Goal: Task Accomplishment & Management: Manage account settings

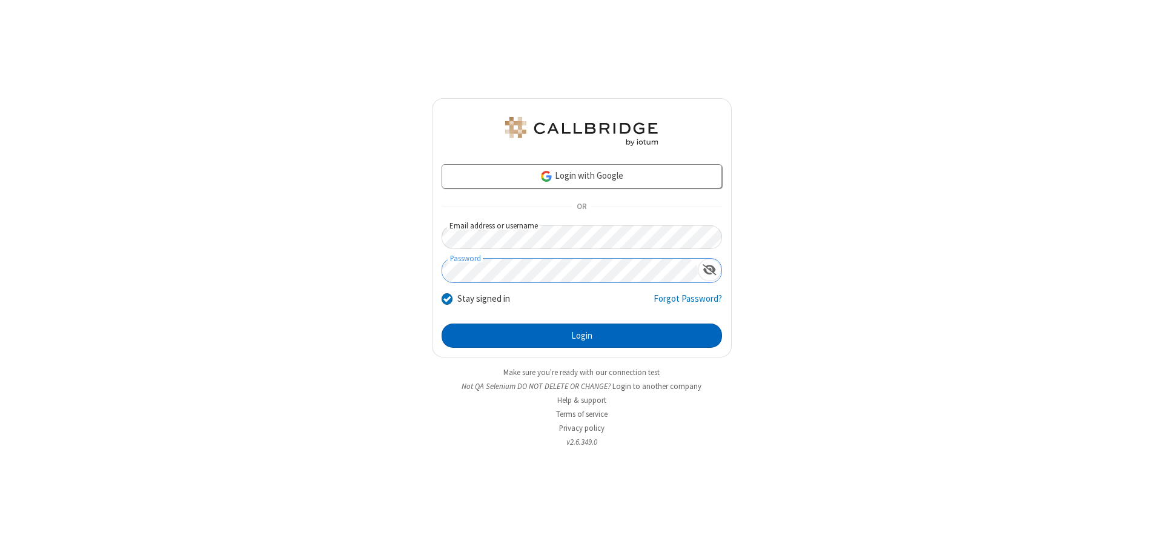
click at [581, 335] on button "Login" at bounding box center [581, 335] width 280 height 24
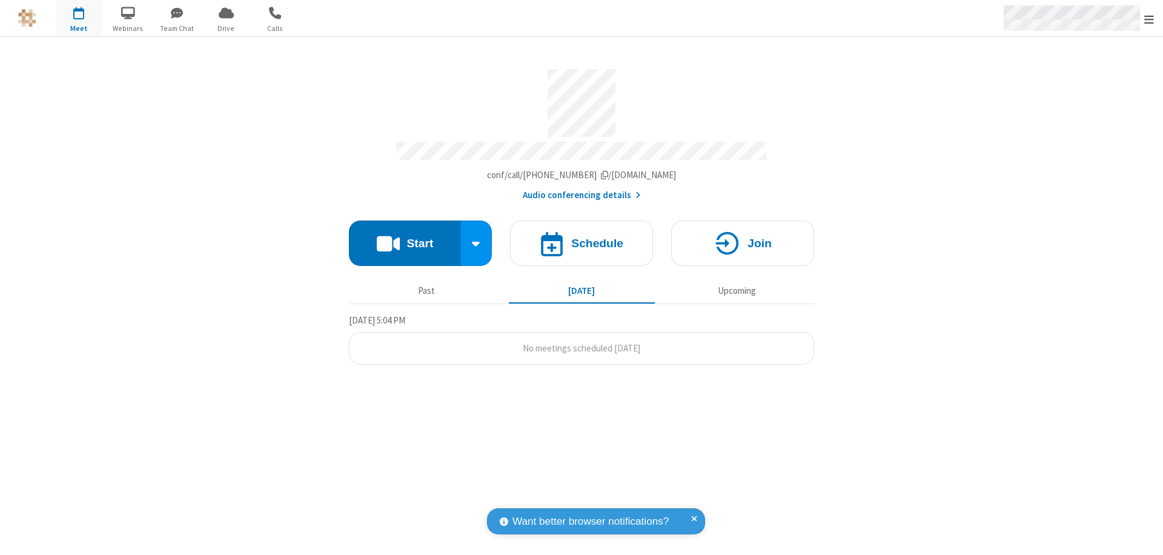
click at [1149, 19] on span "Open menu" at bounding box center [1149, 19] width 10 height 12
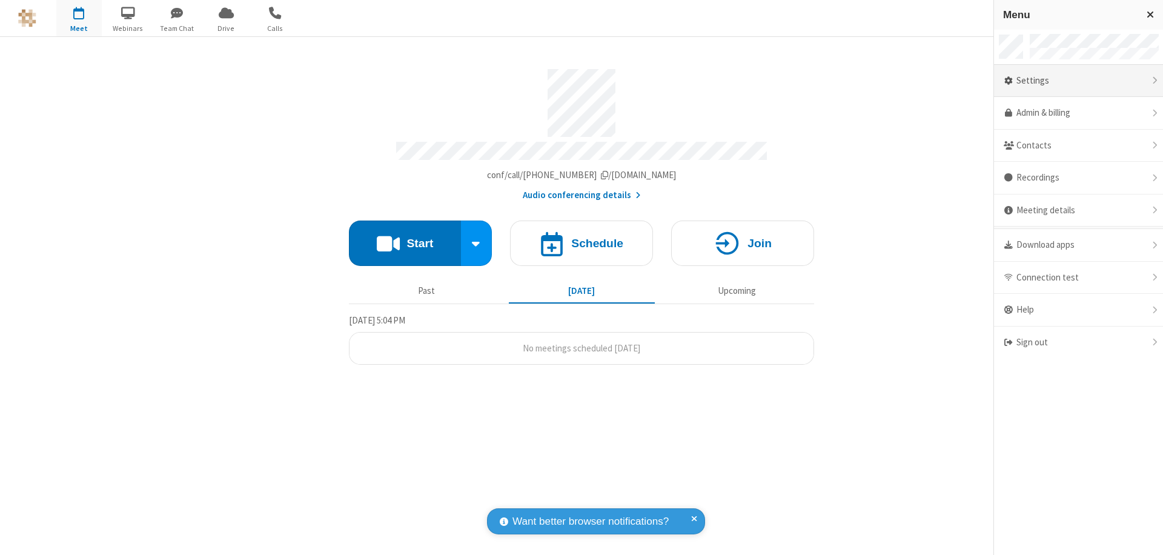
click at [1097, 81] on div "Settings" at bounding box center [1078, 81] width 169 height 33
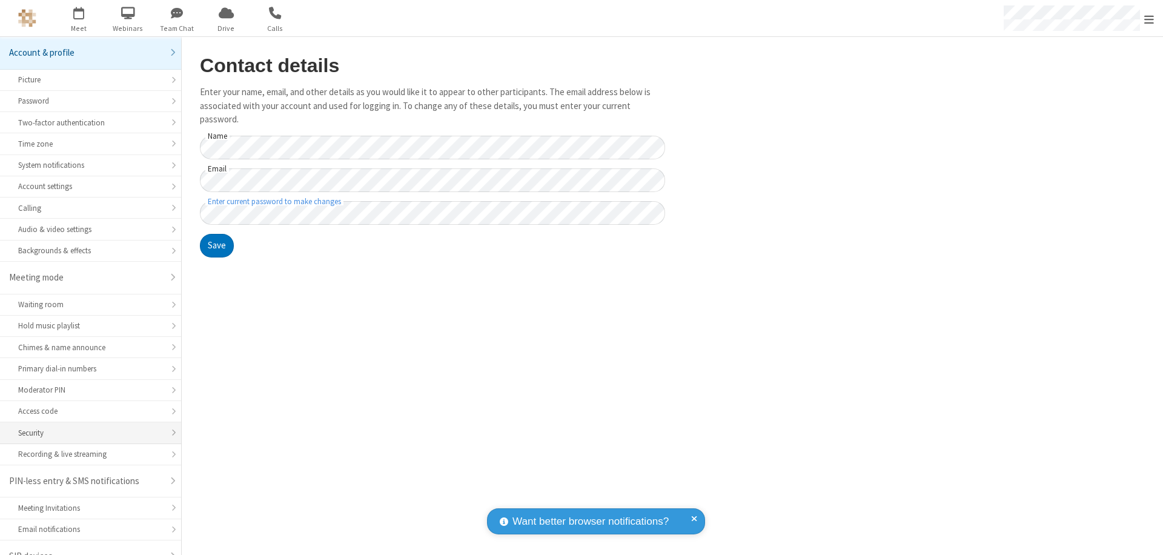
click at [86, 427] on div "Security" at bounding box center [90, 433] width 145 height 12
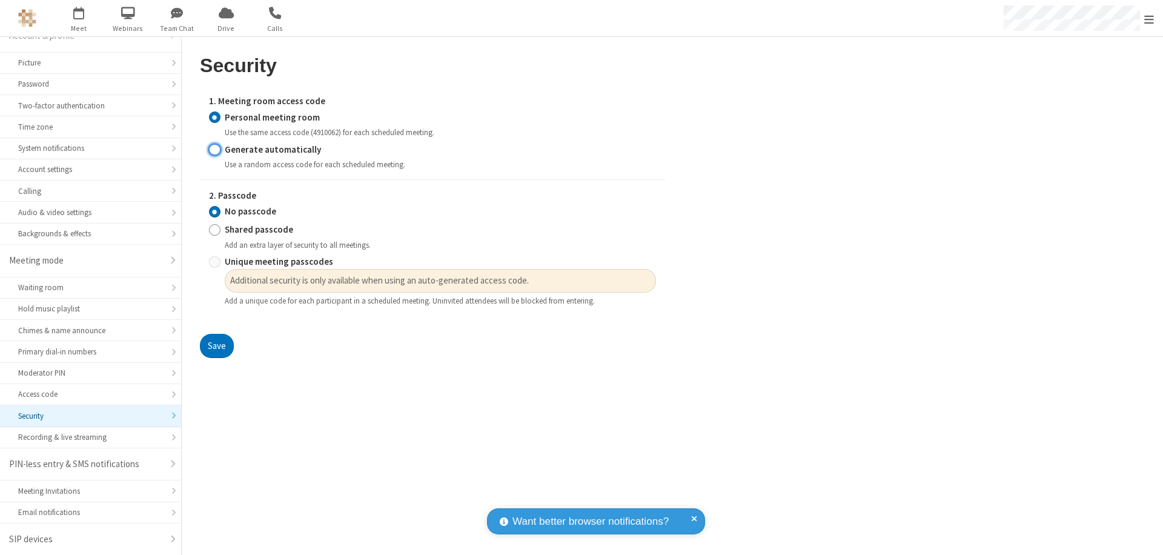
click at [214, 149] on input "Generate automatically" at bounding box center [215, 149] width 12 height 13
radio input "true"
click at [214, 230] on input "Shared passcode" at bounding box center [215, 229] width 12 height 13
radio input "true"
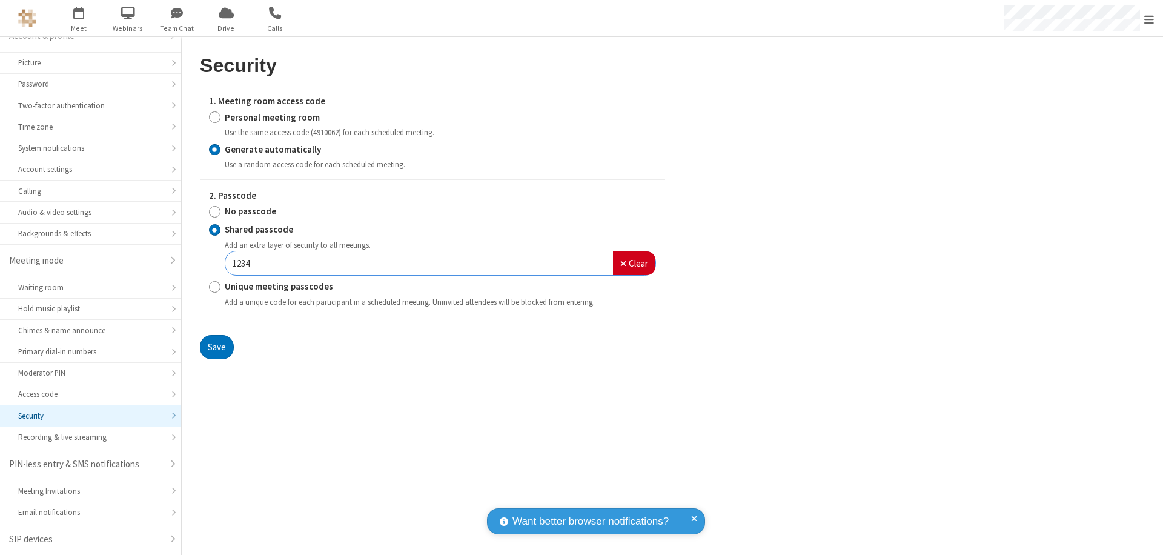
type input "1234"
click at [216, 346] on button "Save" at bounding box center [217, 347] width 34 height 24
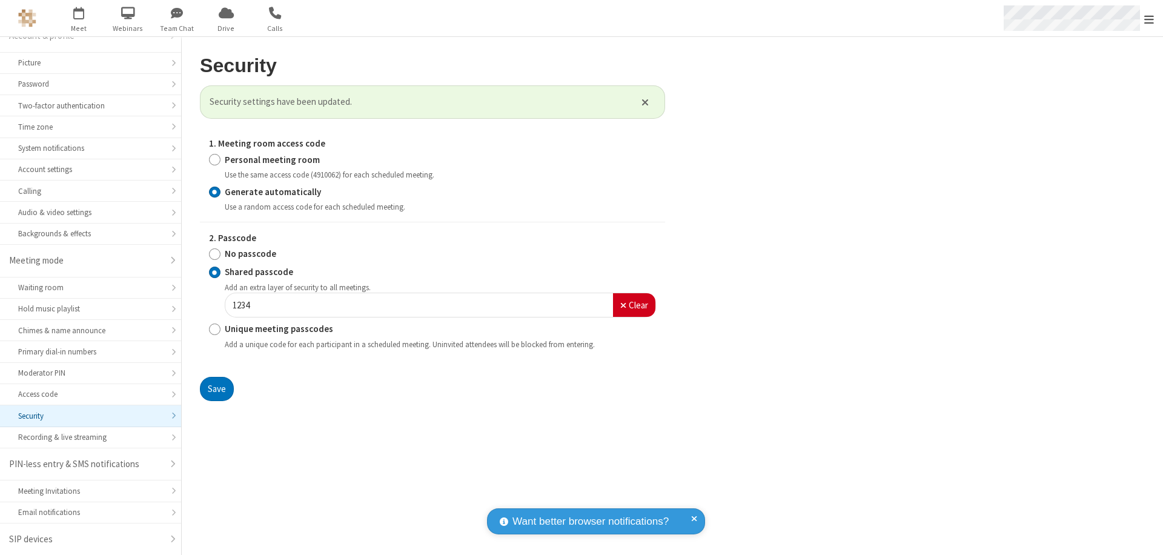
click at [1149, 19] on span "Open menu" at bounding box center [1149, 19] width 10 height 12
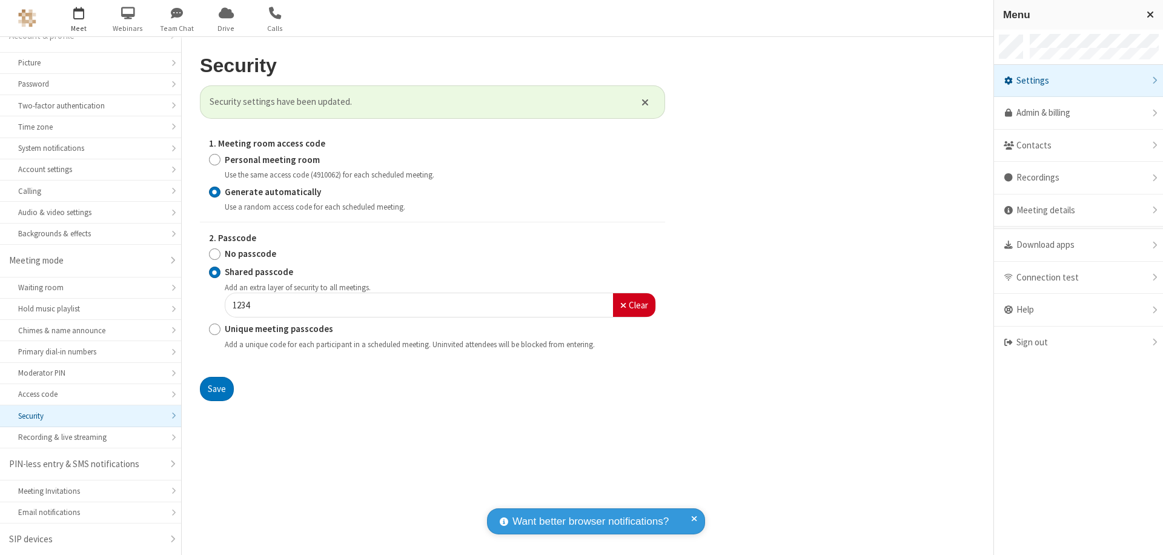
click at [79, 18] on span "button" at bounding box center [78, 12] width 45 height 21
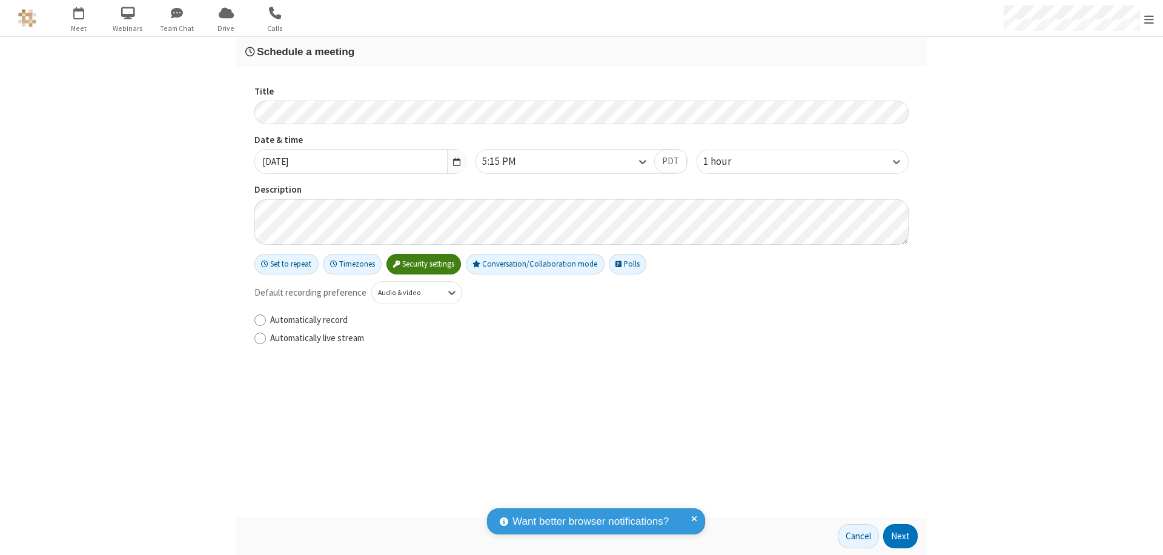
click at [581, 51] on h3 "Schedule a meeting" at bounding box center [581, 52] width 672 height 12
click at [901, 536] on button "Next" at bounding box center [900, 536] width 35 height 24
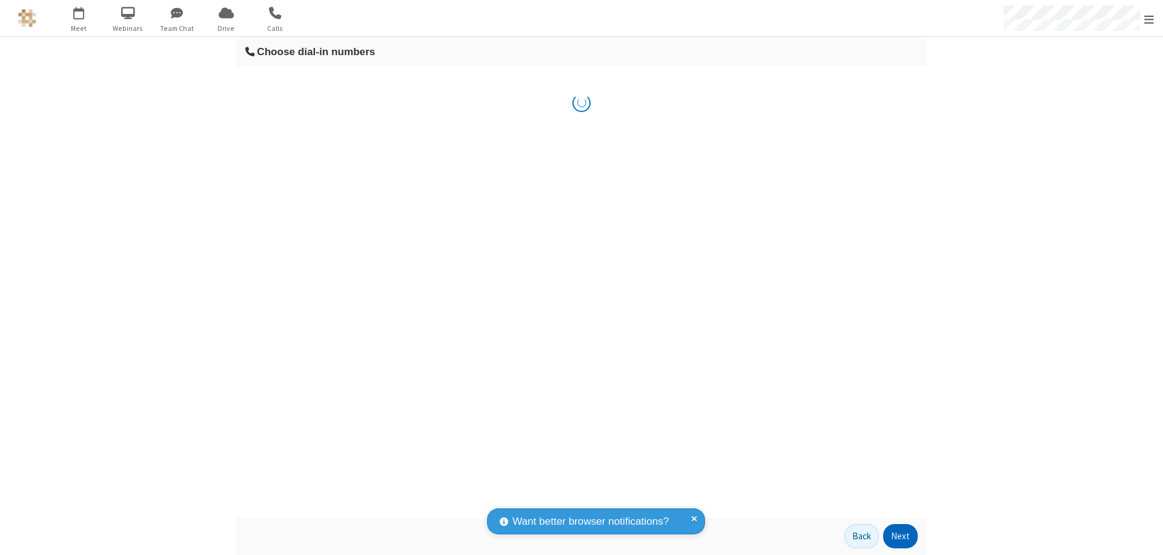
click at [901, 536] on button "Next" at bounding box center [900, 536] width 35 height 24
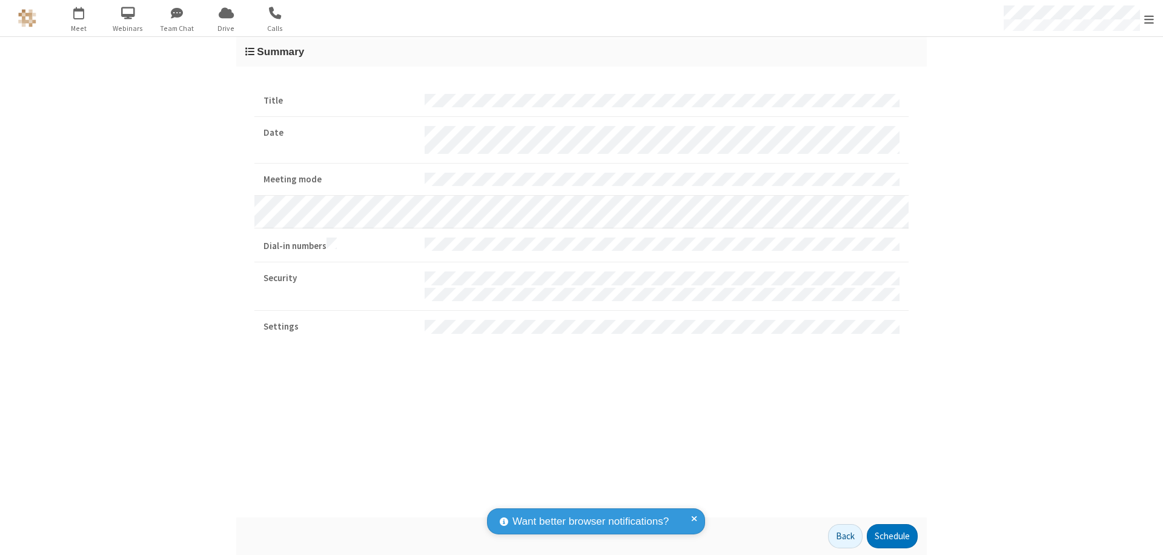
click at [891, 536] on button "Schedule" at bounding box center [892, 536] width 51 height 24
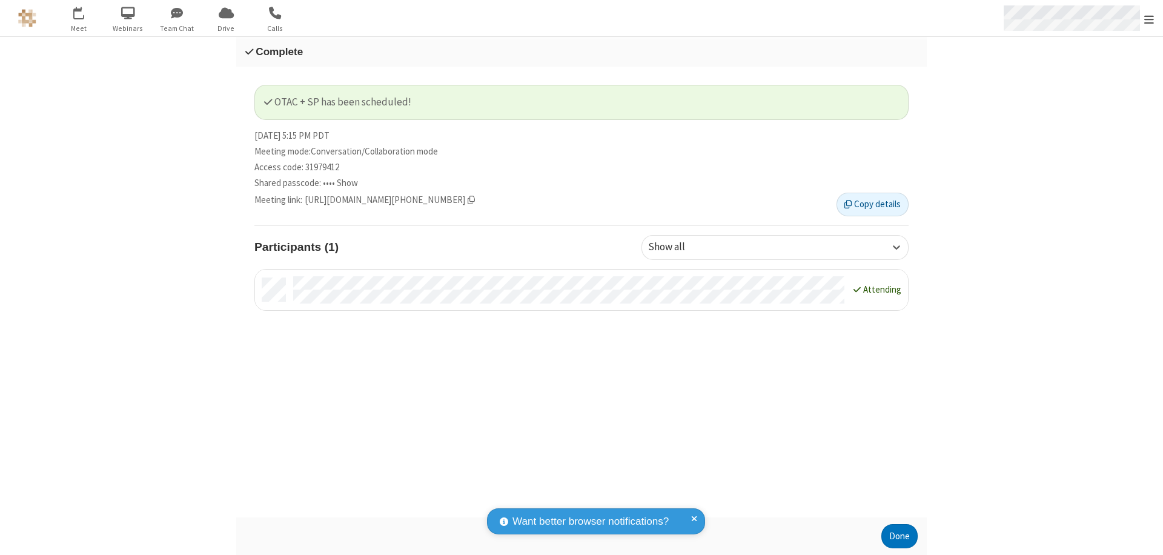
click at [1149, 18] on span "Open menu" at bounding box center [1149, 19] width 10 height 12
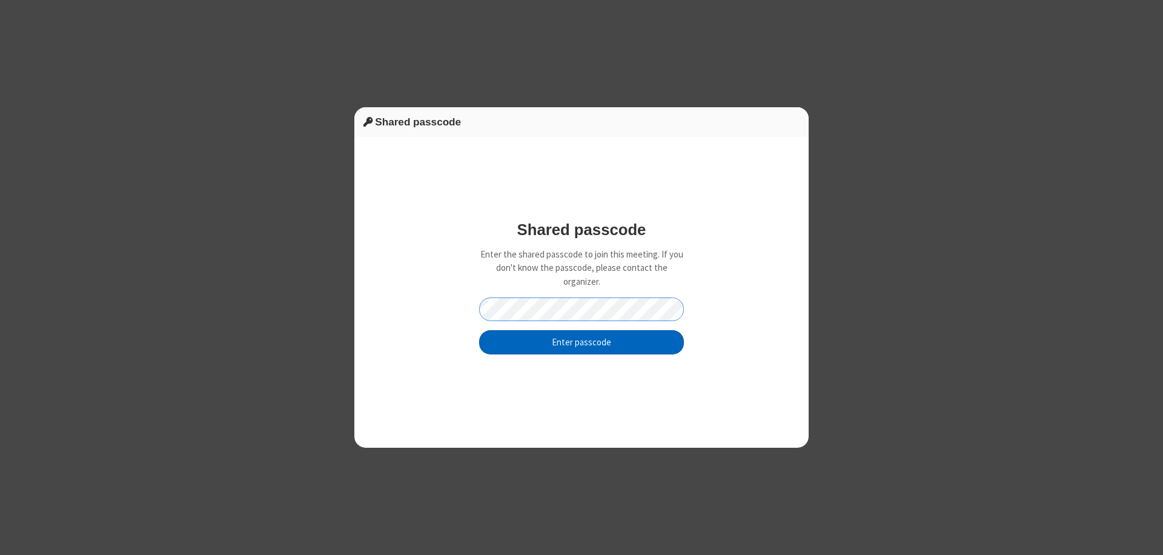
click at [581, 342] on button "Enter passcode" at bounding box center [581, 342] width 205 height 24
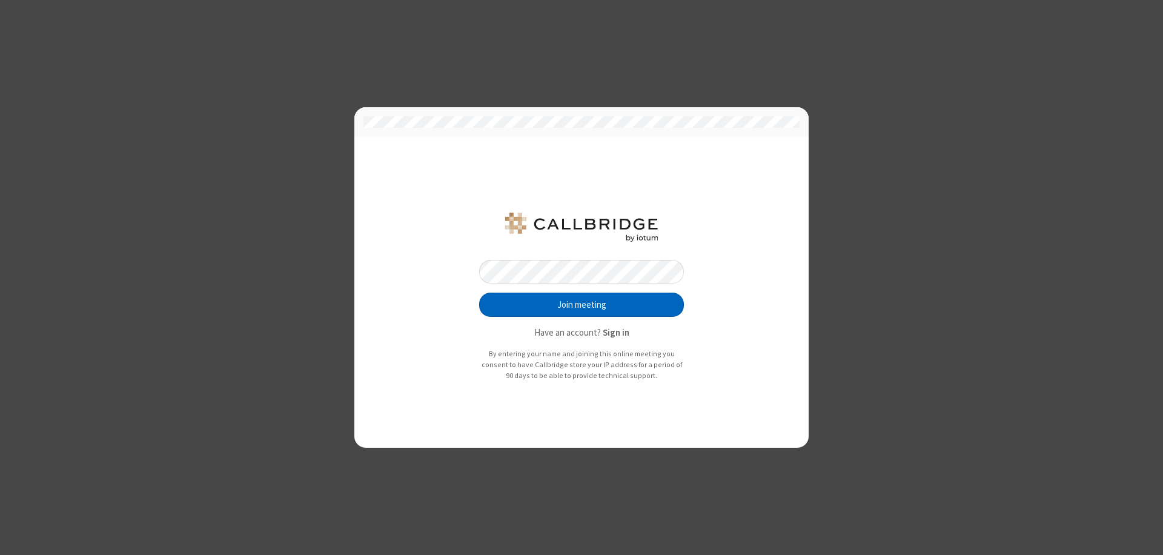
click at [581, 305] on button "Join meeting" at bounding box center [581, 304] width 205 height 24
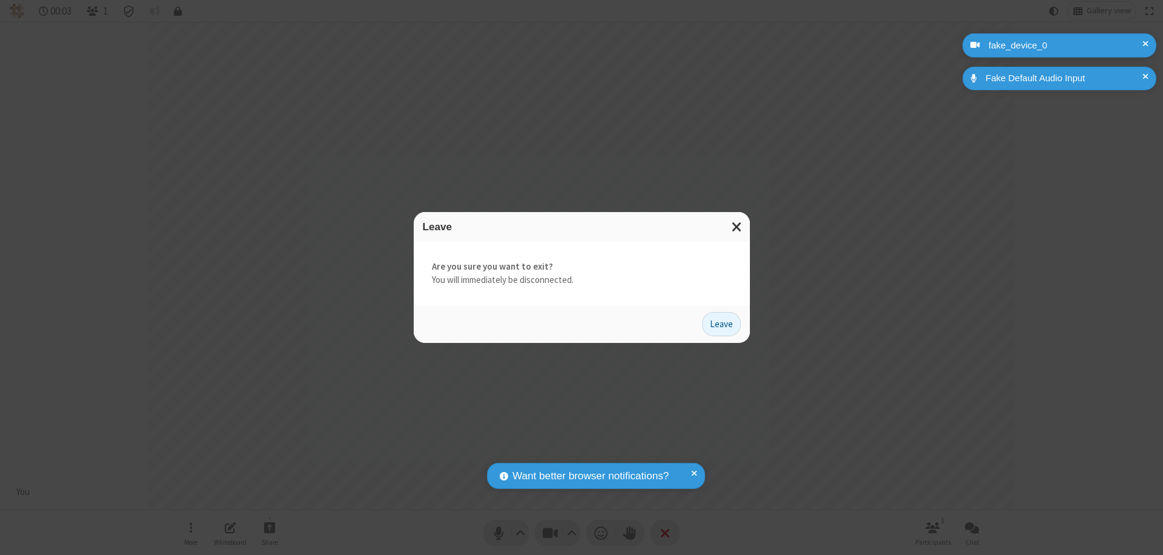
click at [721, 323] on button "Leave" at bounding box center [721, 324] width 39 height 24
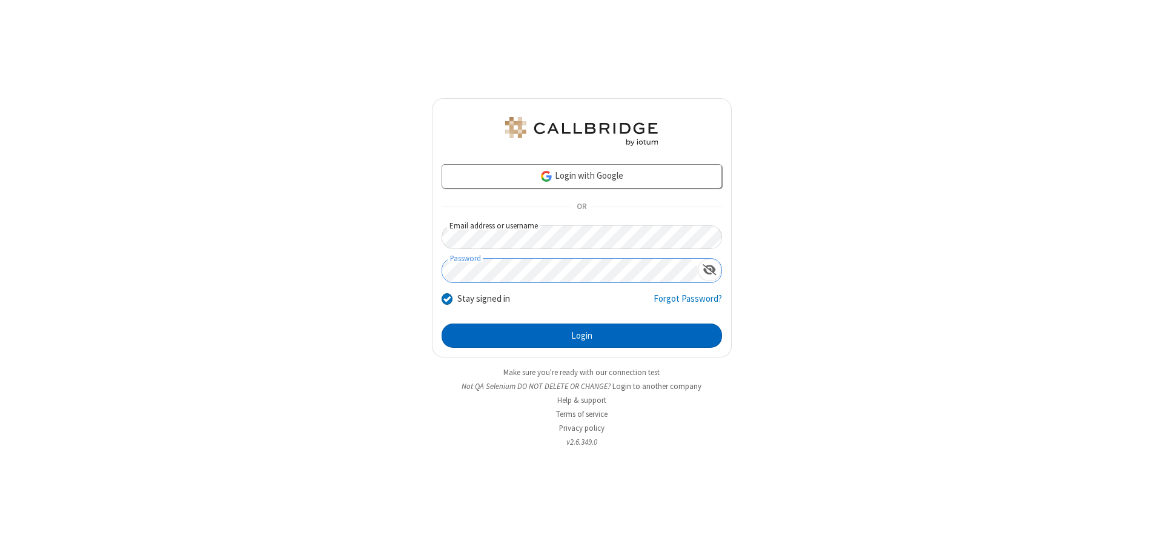
click at [581, 335] on button "Login" at bounding box center [581, 335] width 280 height 24
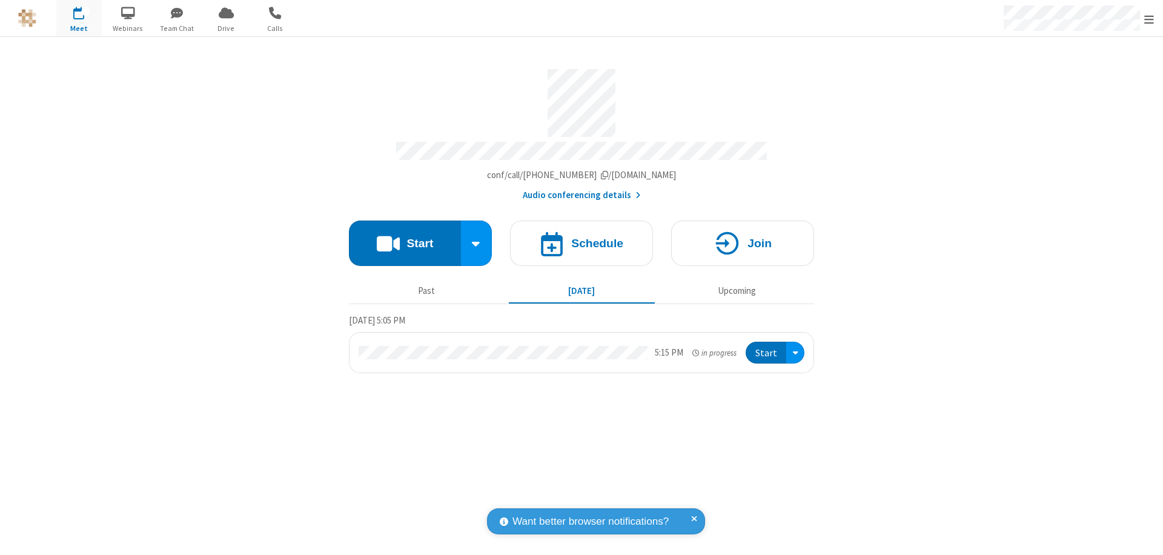
click at [1149, 19] on span "Open menu" at bounding box center [1149, 19] width 10 height 12
click at [1078, 81] on div "Settings" at bounding box center [1078, 81] width 169 height 33
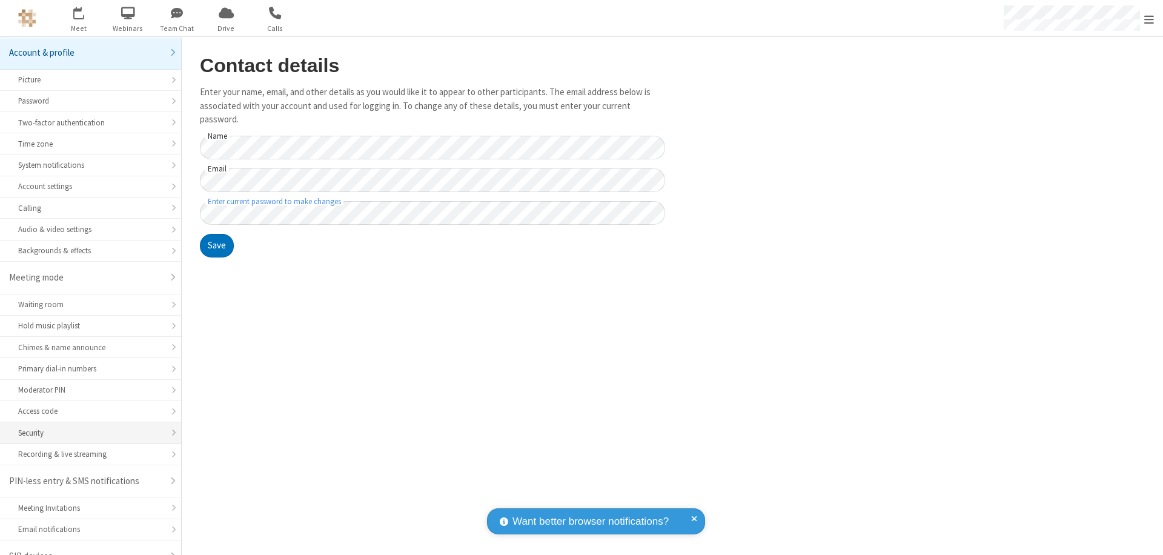
click at [86, 427] on div "Security" at bounding box center [90, 433] width 145 height 12
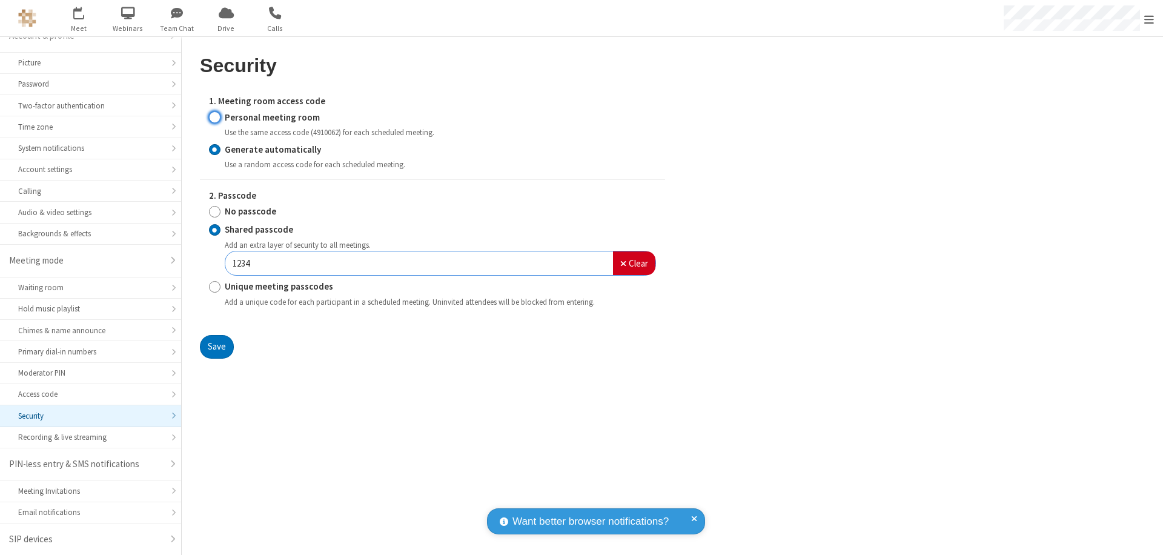
click at [214, 117] on input "Personal meeting room" at bounding box center [215, 117] width 12 height 13
radio input "true"
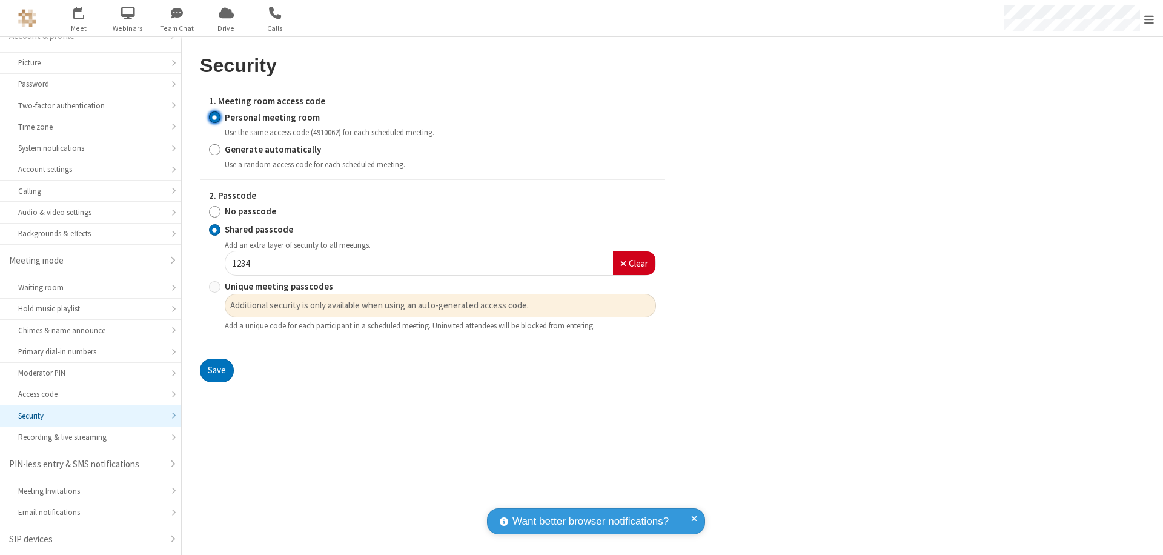
click at [214, 211] on input "No passcode" at bounding box center [215, 211] width 12 height 13
radio input "true"
click at [216, 359] on button "Save" at bounding box center [217, 371] width 34 height 24
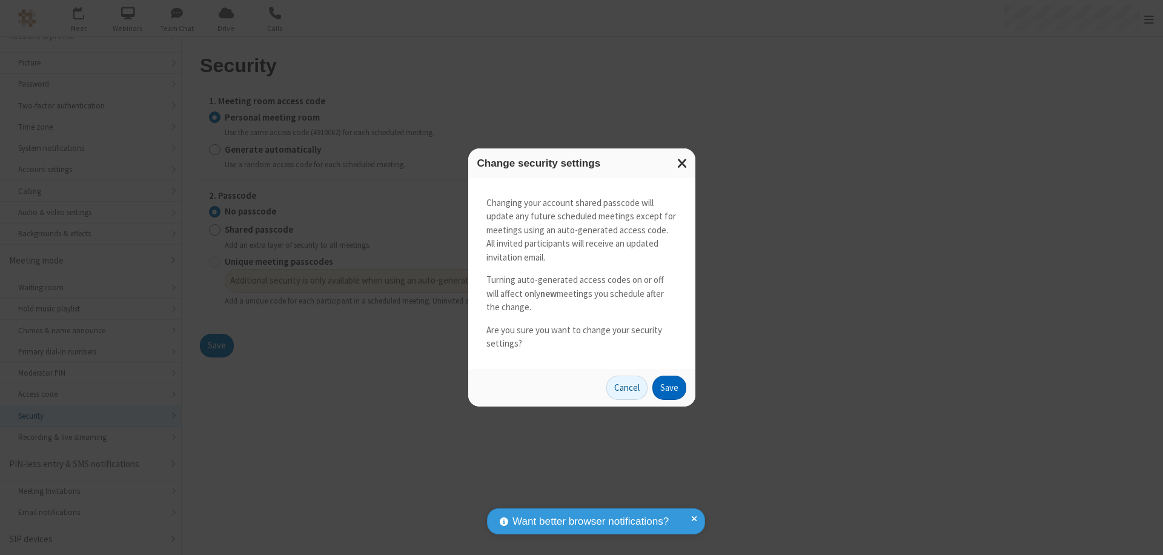
click at [669, 387] on button "Save" at bounding box center [669, 387] width 34 height 24
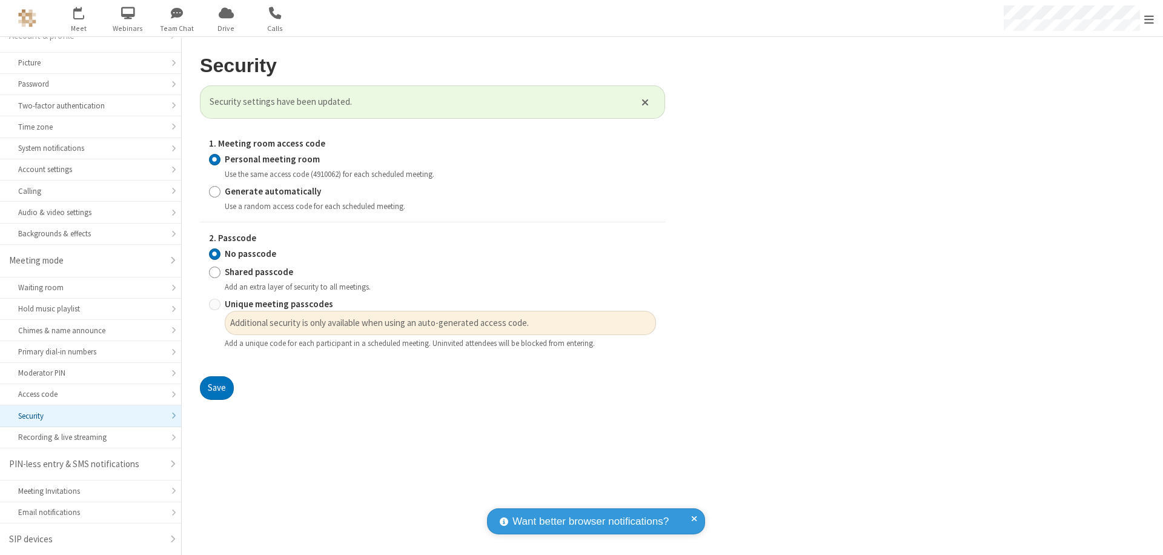
click at [1149, 18] on span "Open menu" at bounding box center [1149, 19] width 10 height 12
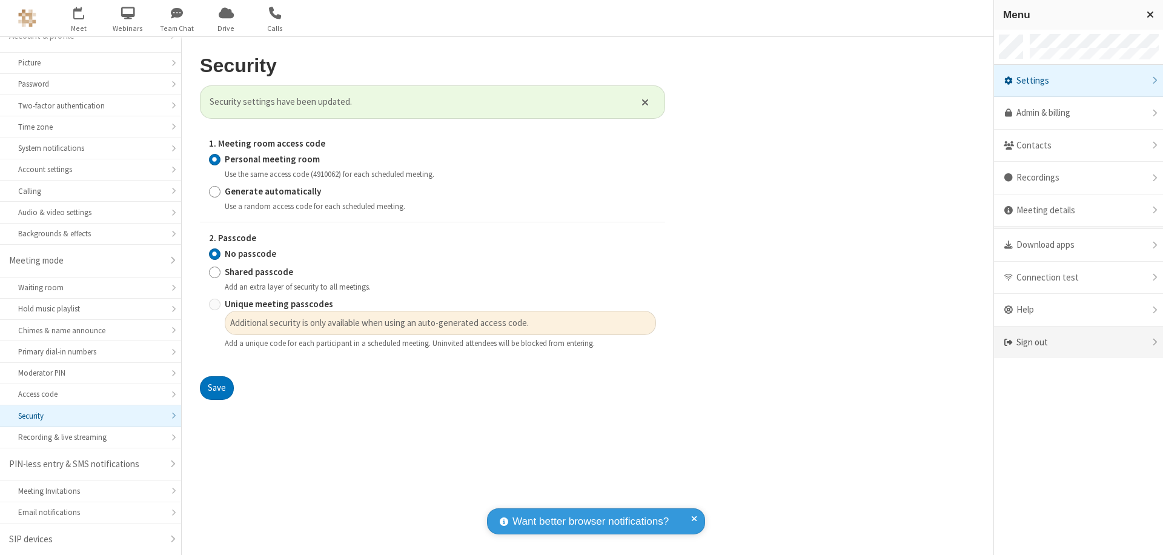
click at [1097, 342] on div "Sign out" at bounding box center [1078, 342] width 169 height 32
